Goal: Information Seeking & Learning: Learn about a topic

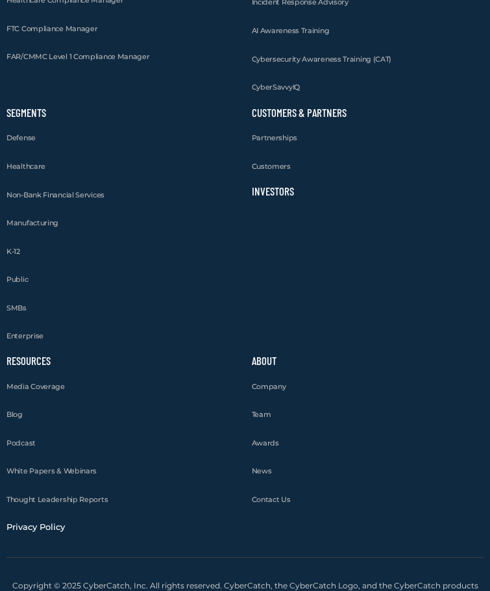
scroll to position [3751, 0]
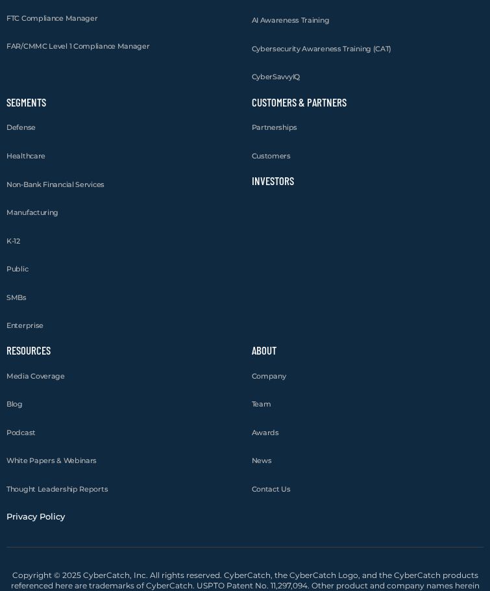
click at [252, 187] on link "Investors" at bounding box center [273, 180] width 42 height 13
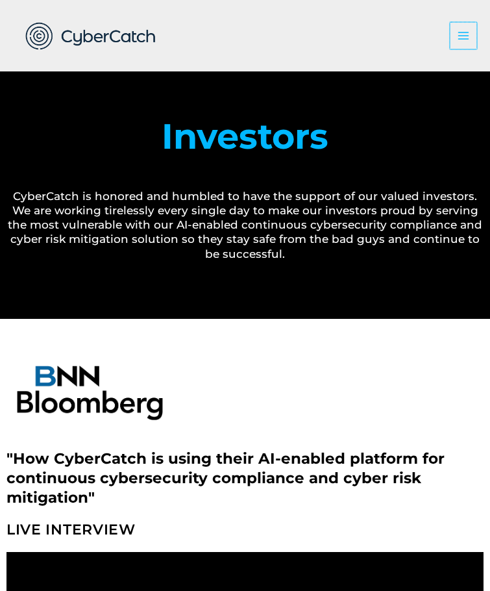
click at [462, 34] on icon "button" at bounding box center [463, 35] width 13 height 13
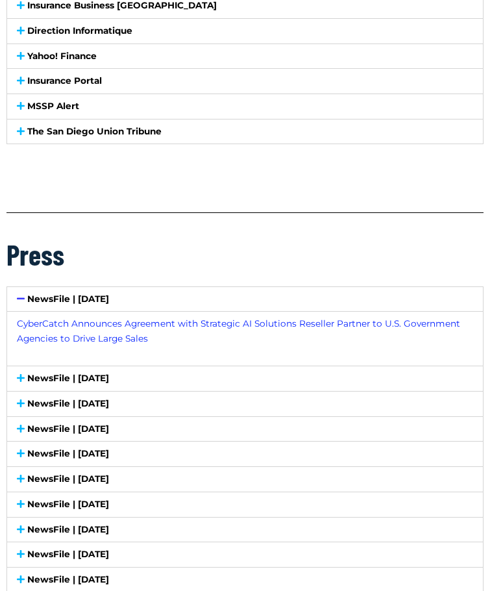
scroll to position [3886, 0]
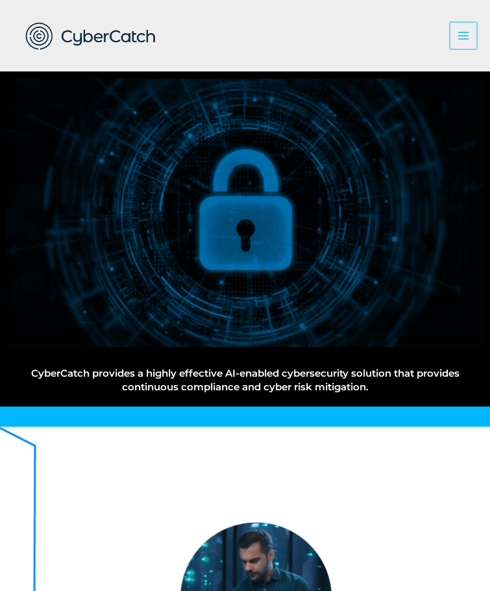
click at [460, 34] on icon "button" at bounding box center [463, 35] width 13 height 13
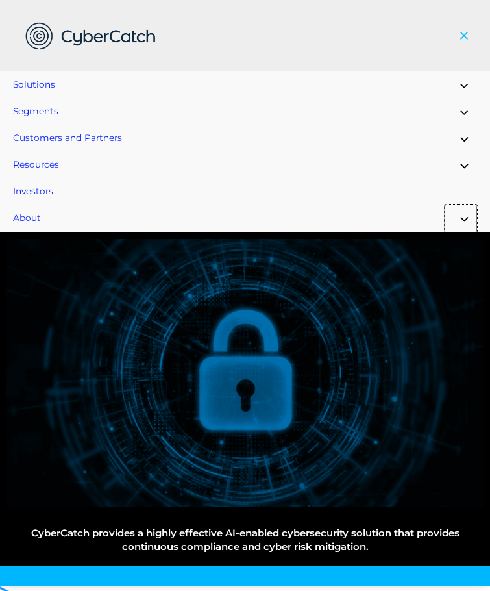
click at [462, 220] on button "Menu Toggle" at bounding box center [461, 218] width 32 height 28
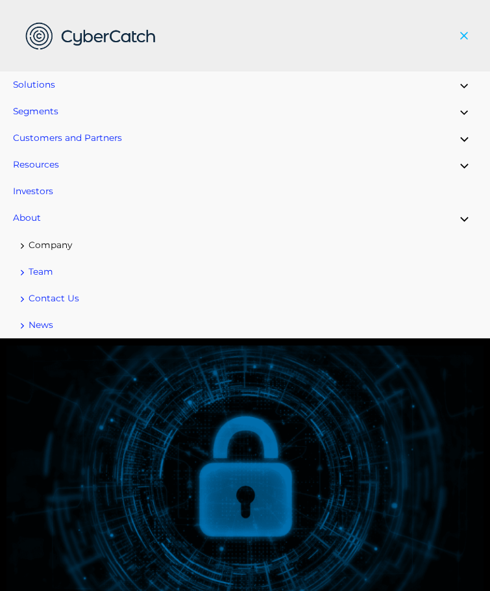
click at [21, 245] on icon "Site Navigation: Toggle Menu" at bounding box center [23, 246] width 8 height 6
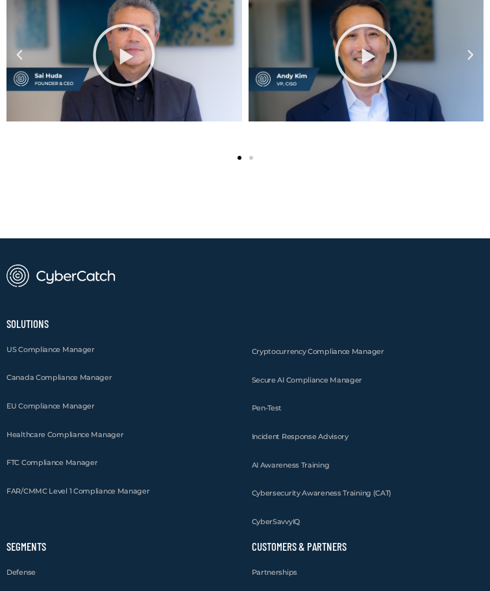
scroll to position [1961, 0]
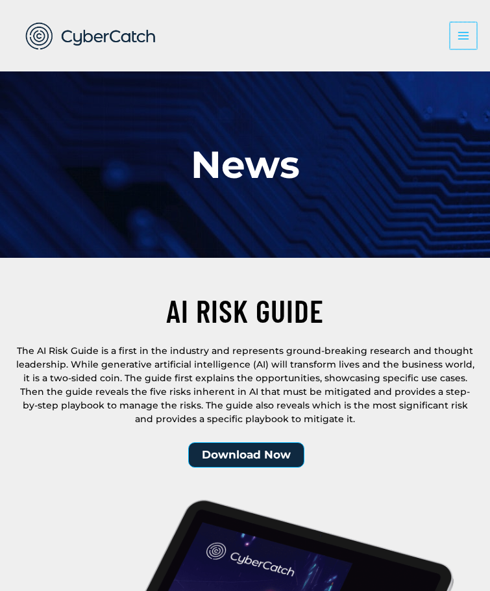
click at [459, 35] on icon "button" at bounding box center [463, 35] width 13 height 13
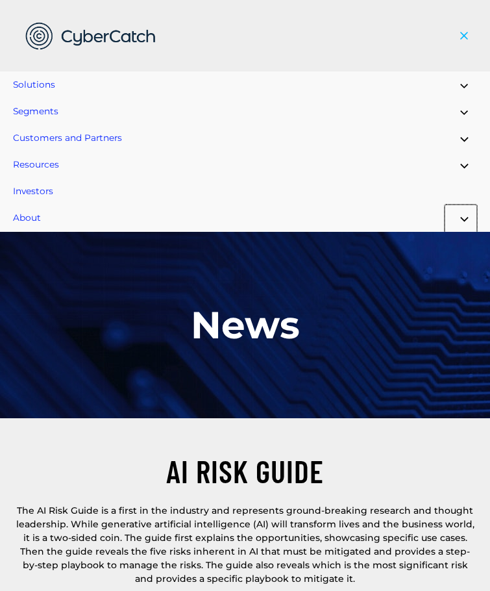
click at [447, 219] on button "Menu Toggle" at bounding box center [461, 218] width 32 height 28
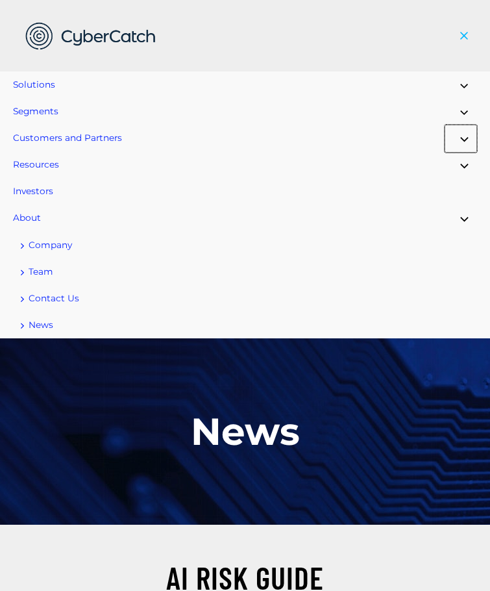
click at [468, 132] on button "Menu Toggle" at bounding box center [461, 139] width 32 height 28
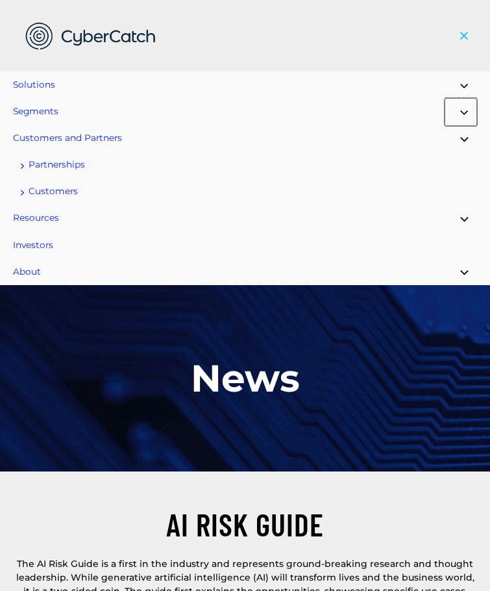
click at [461, 102] on button "Menu Toggle" at bounding box center [461, 112] width 32 height 28
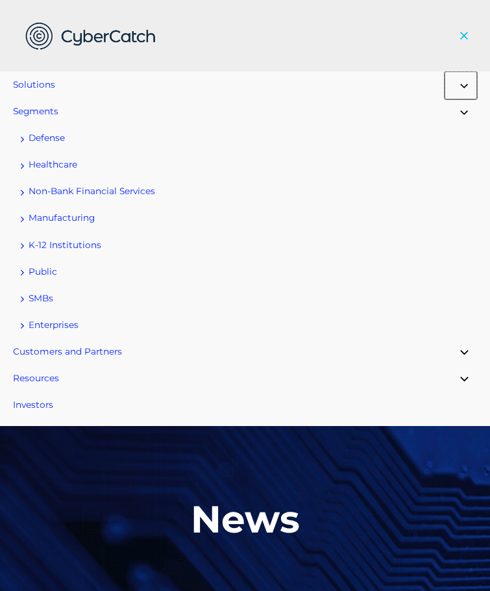
click at [457, 89] on button "Menu Toggle" at bounding box center [461, 85] width 32 height 28
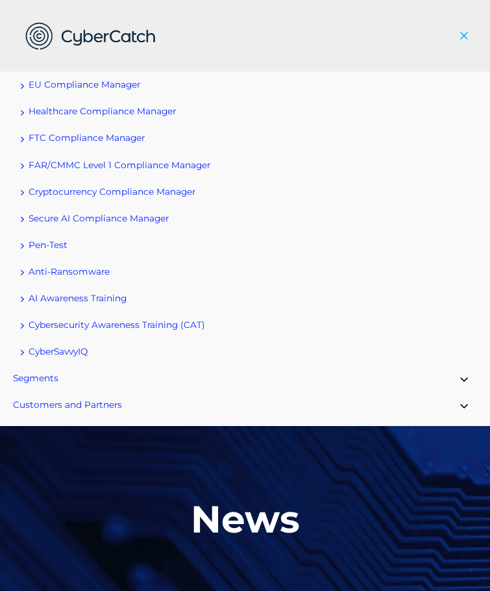
scroll to position [153, 0]
